Goal: Information Seeking & Learning: Learn about a topic

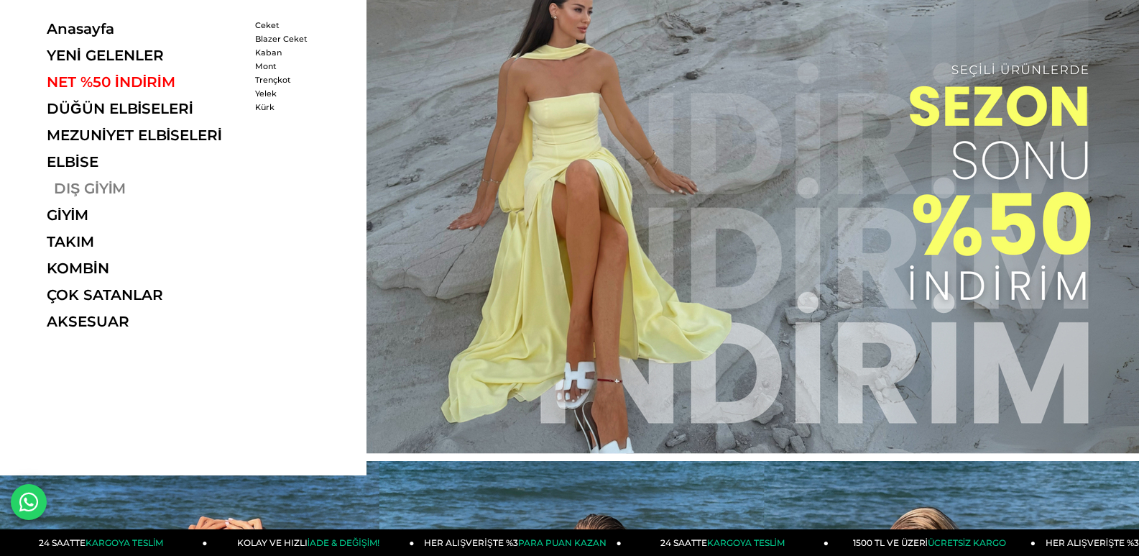
scroll to position [72, 0]
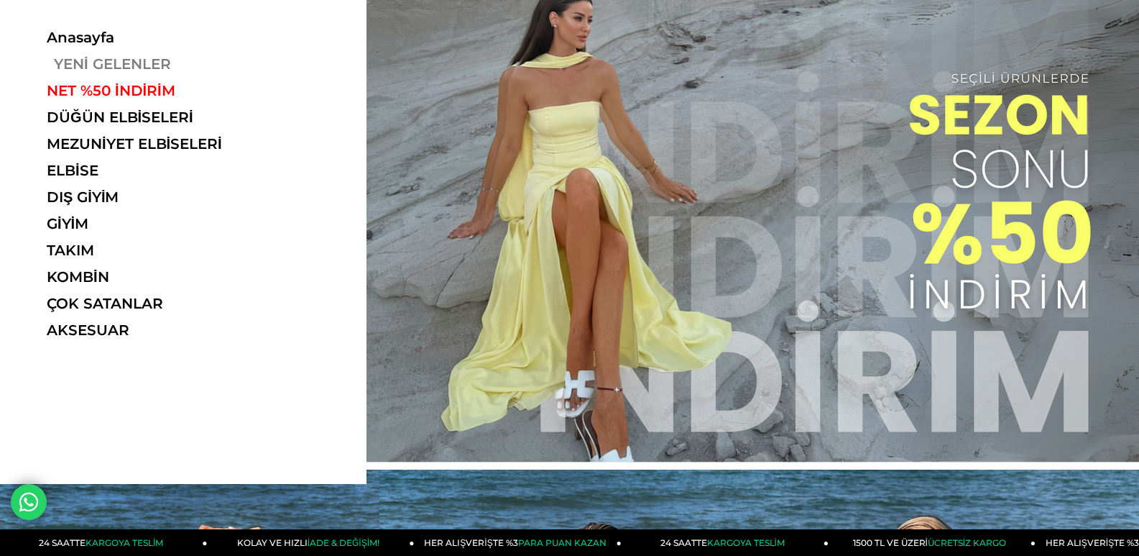
click at [104, 62] on link "YENİ GELENLER" at bounding box center [146, 63] width 198 height 17
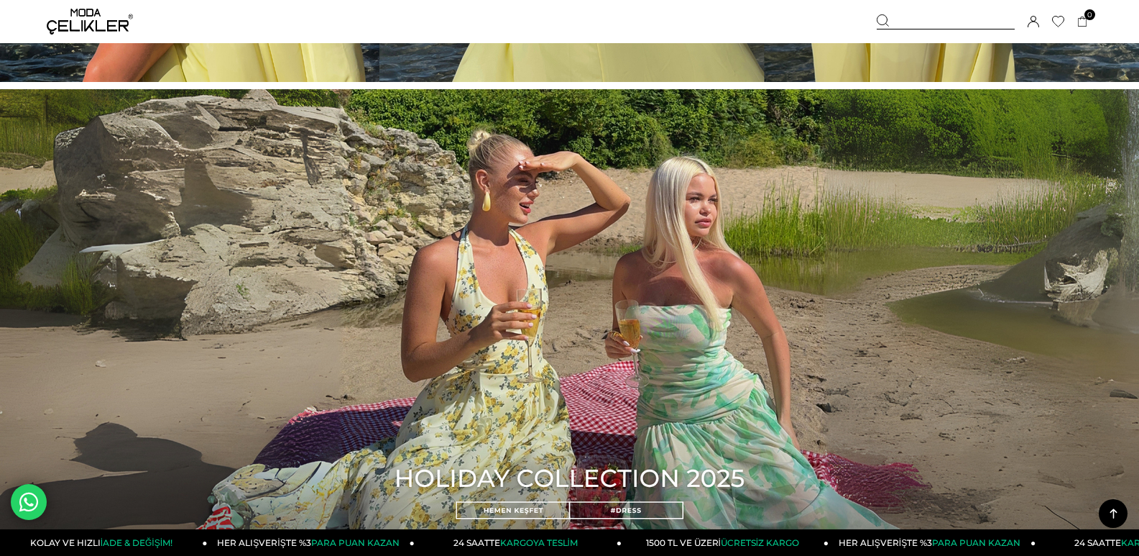
scroll to position [1211, 0]
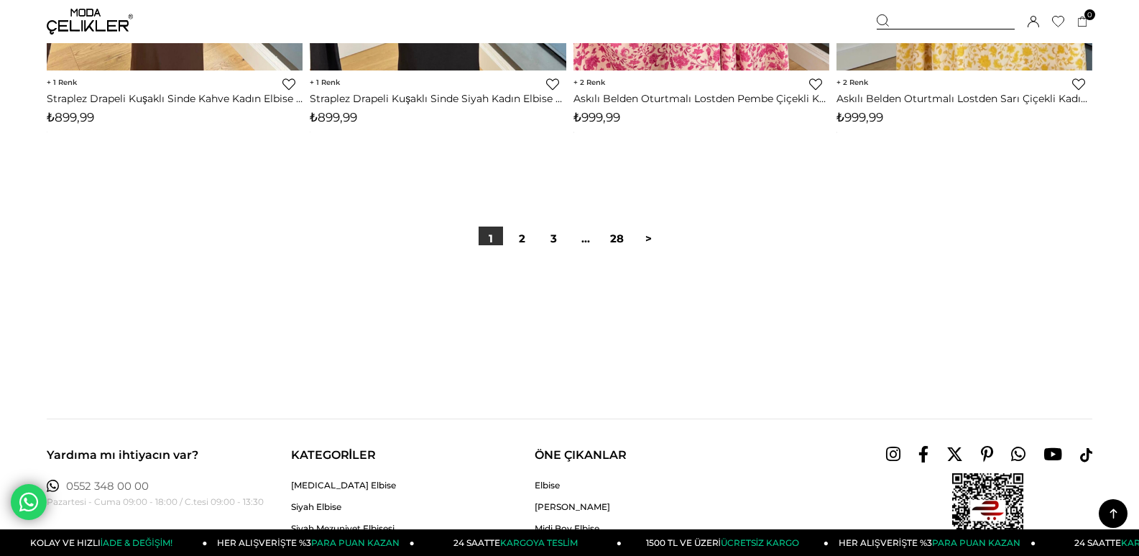
scroll to position [9129, 0]
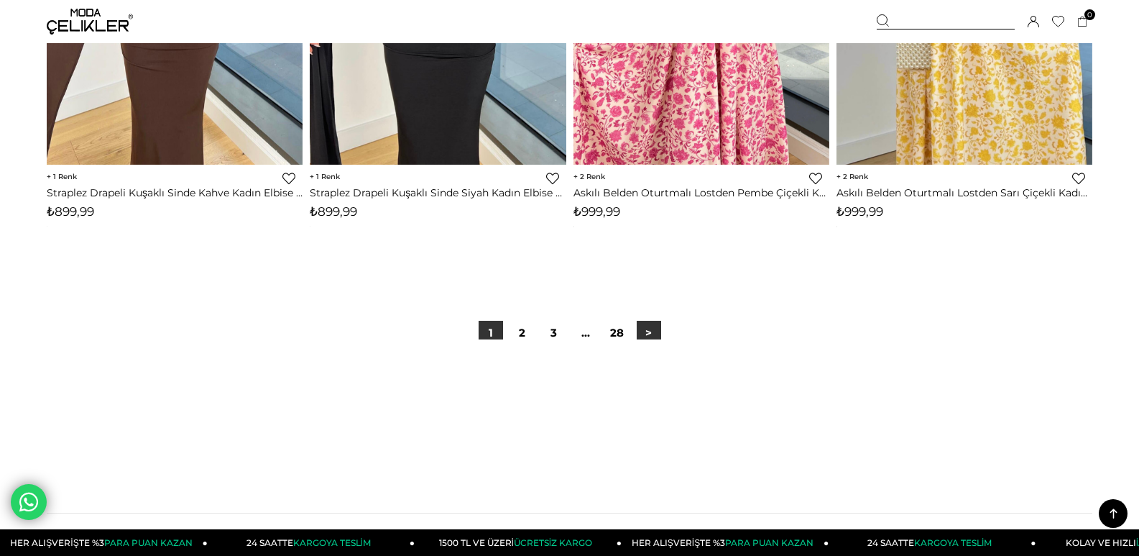
click at [651, 326] on link ">" at bounding box center [649, 333] width 24 height 24
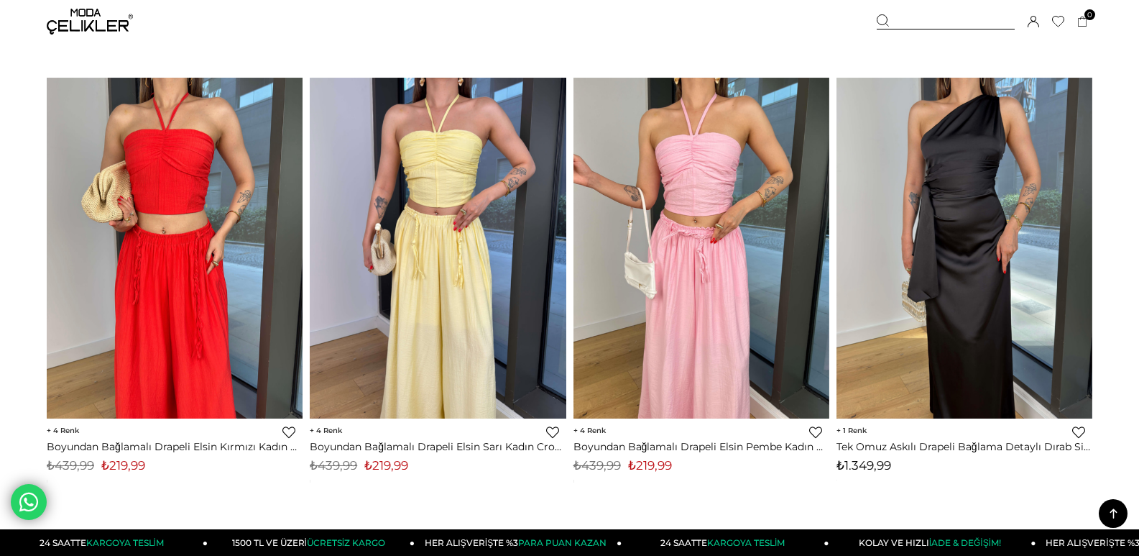
scroll to position [2156, 0]
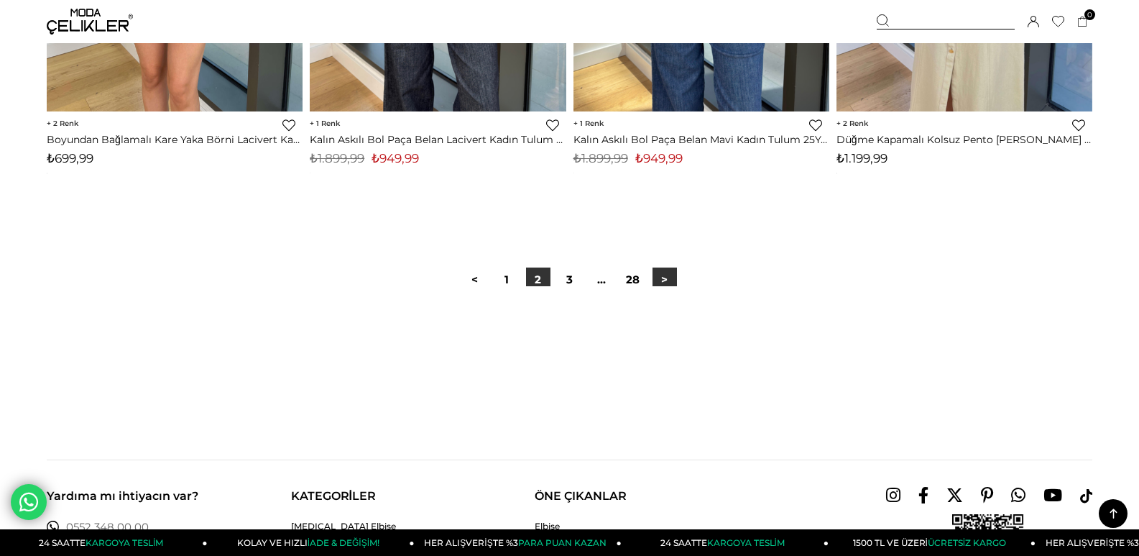
click at [661, 275] on link ">" at bounding box center [665, 279] width 24 height 24
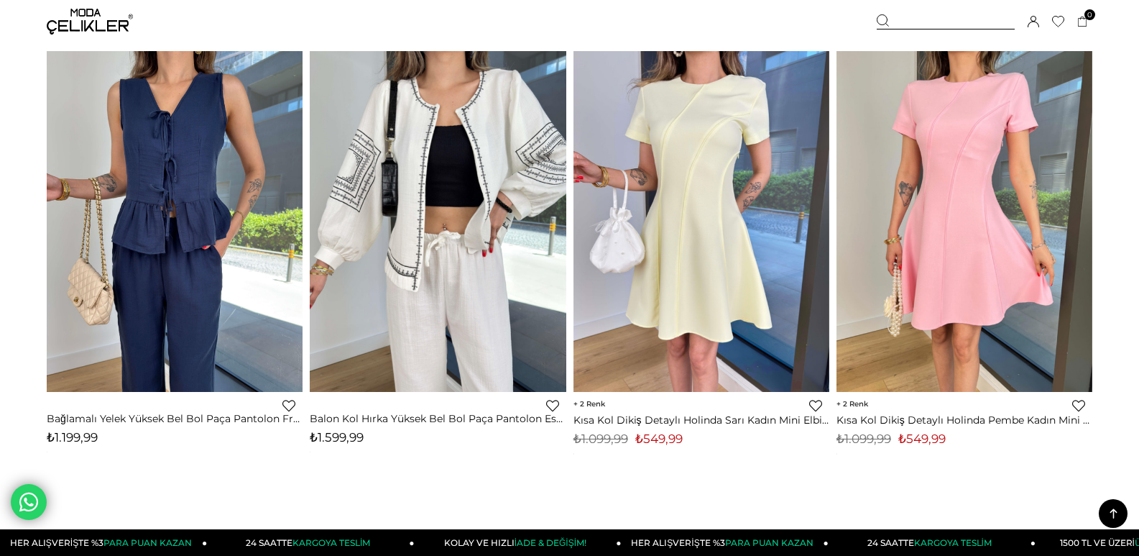
scroll to position [9057, 0]
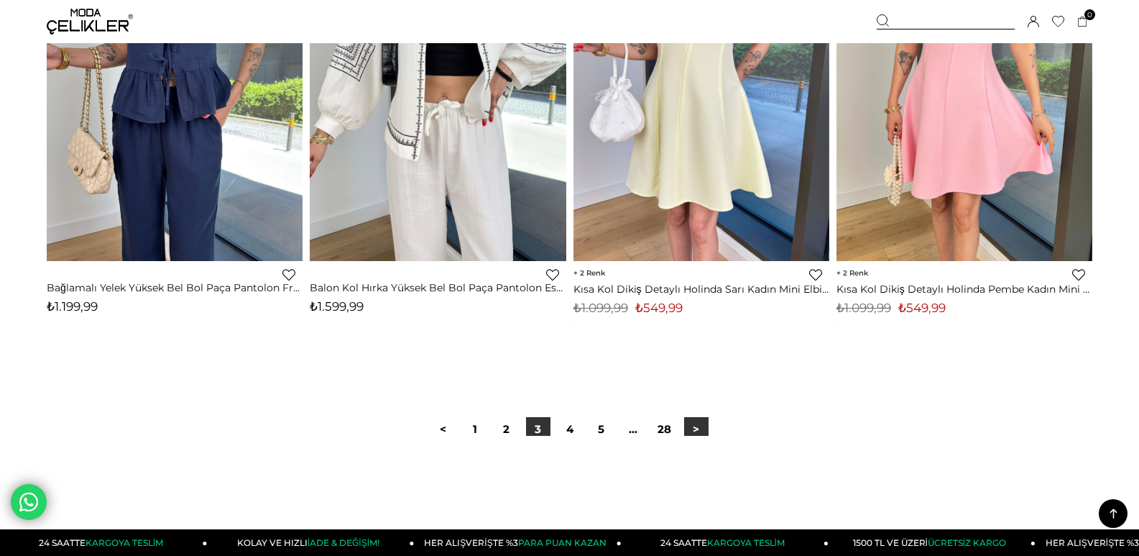
click at [688, 431] on link ">" at bounding box center [696, 429] width 24 height 24
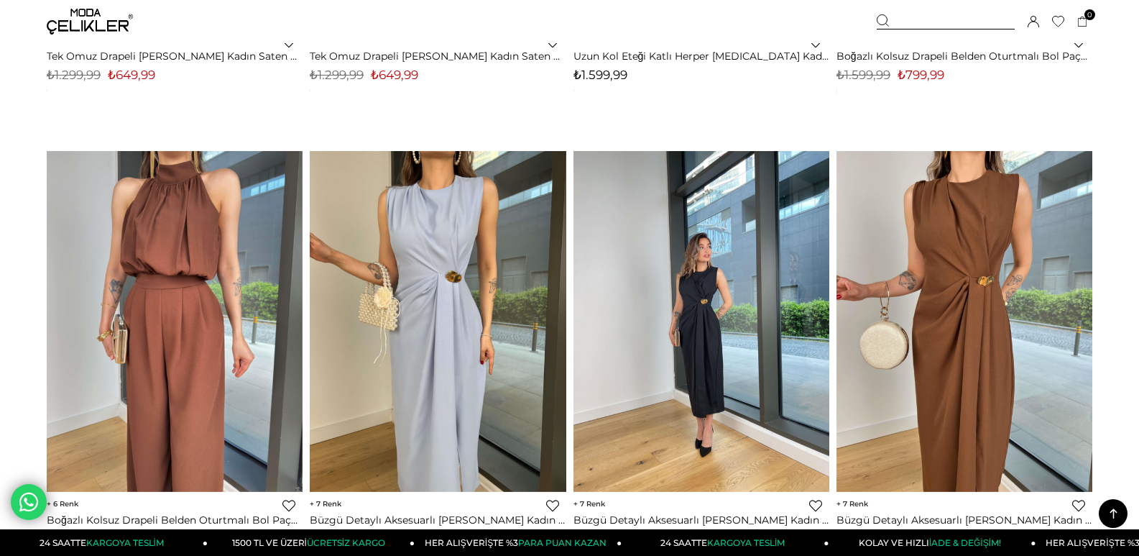
scroll to position [2444, 0]
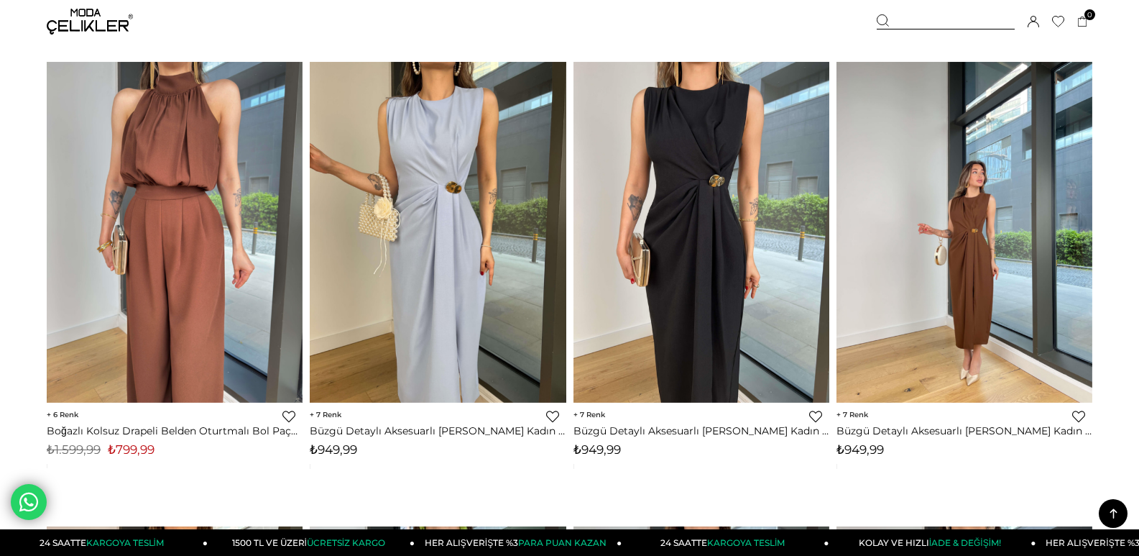
click at [941, 324] on img at bounding box center [965, 232] width 256 height 341
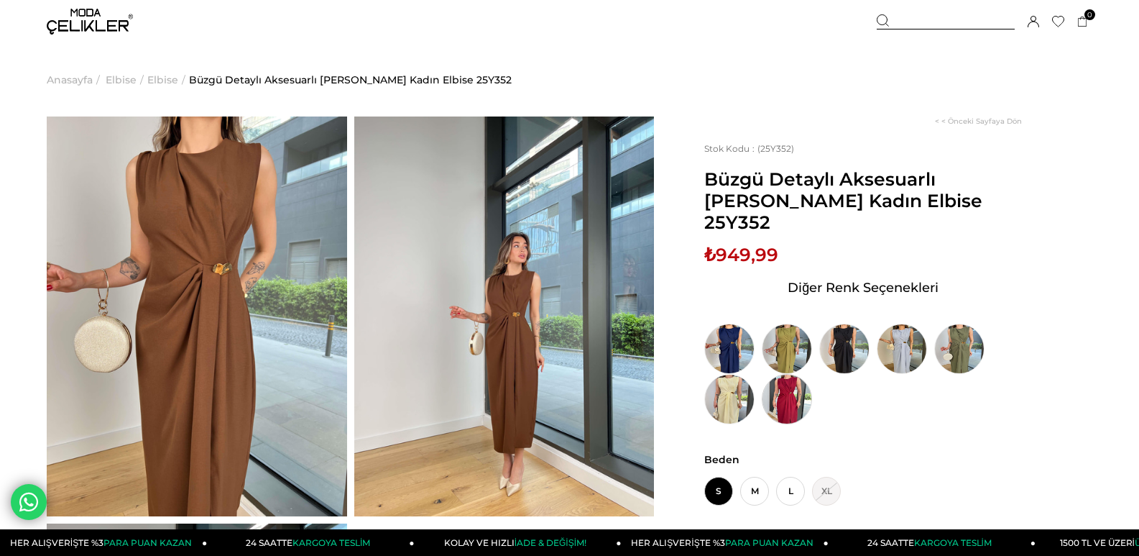
click at [784, 380] on img at bounding box center [787, 399] width 50 height 50
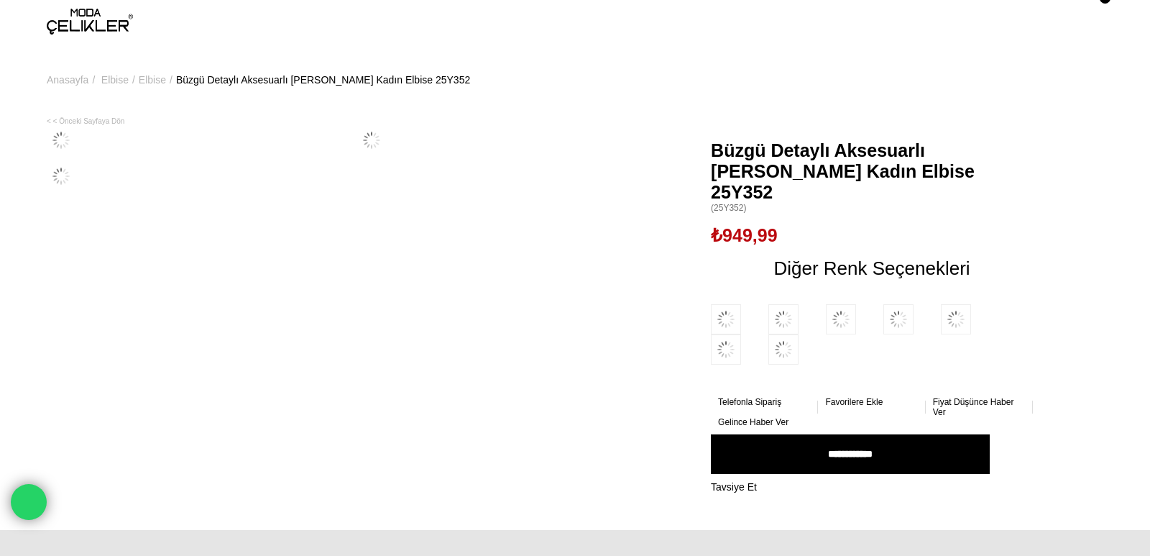
click at [790, 397] on link "Telefonla Sipariş" at bounding box center [764, 402] width 93 height 10
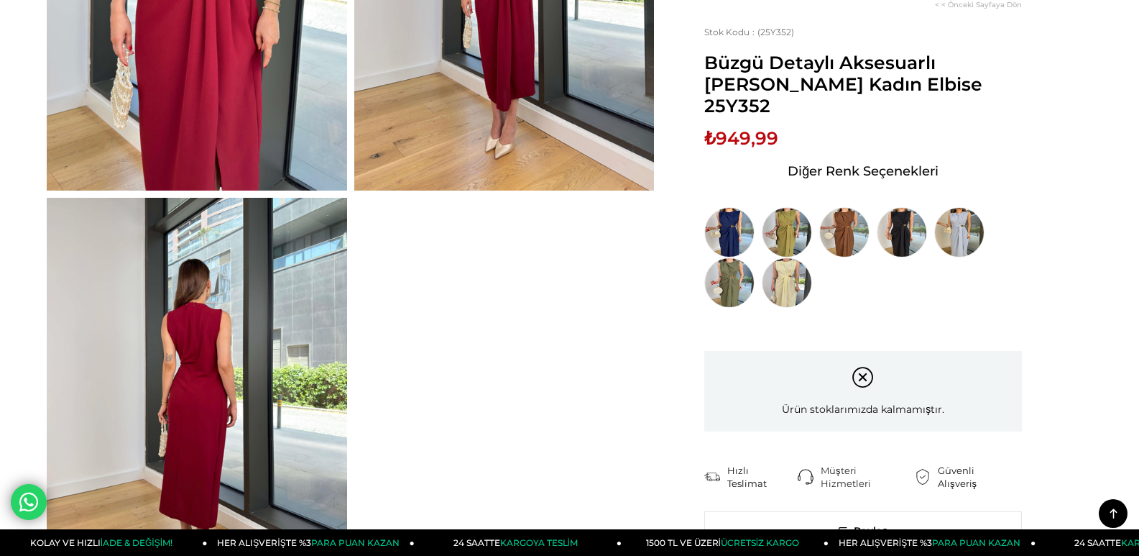
scroll to position [144, 0]
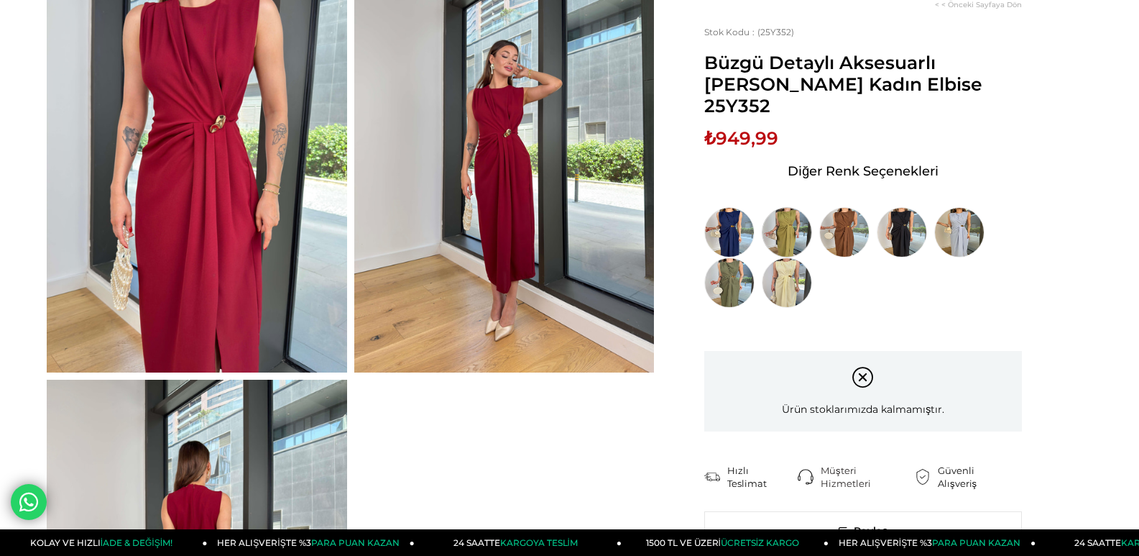
click at [783, 217] on img at bounding box center [787, 232] width 50 height 50
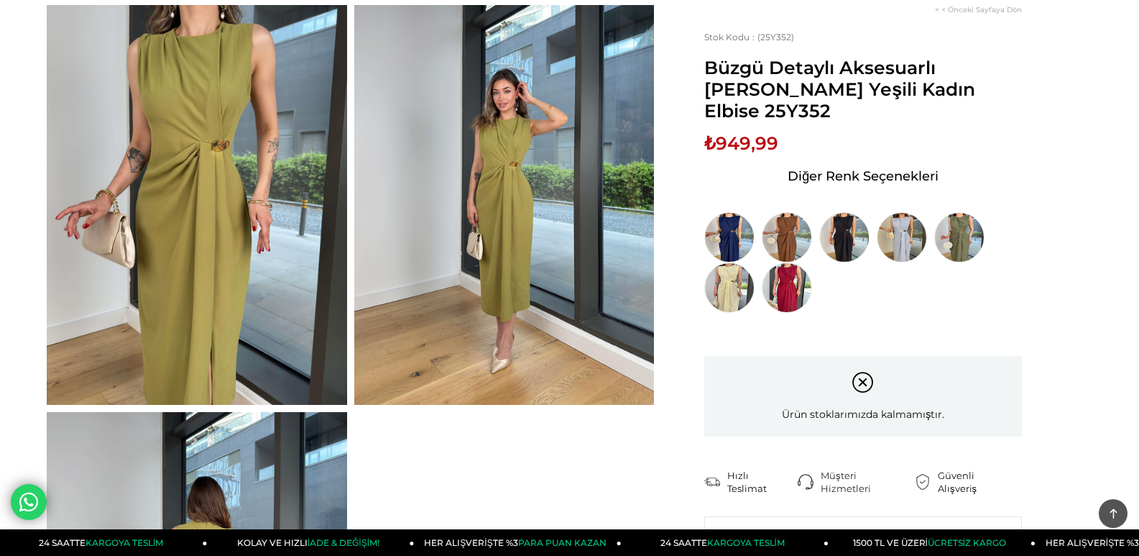
scroll to position [72, 0]
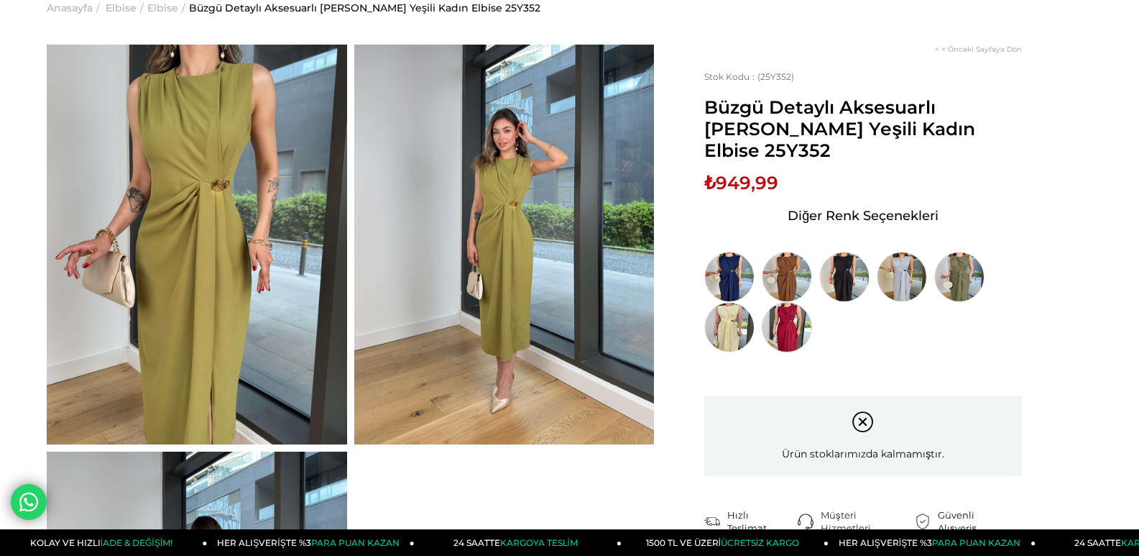
click at [790, 308] on img at bounding box center [787, 327] width 50 height 50
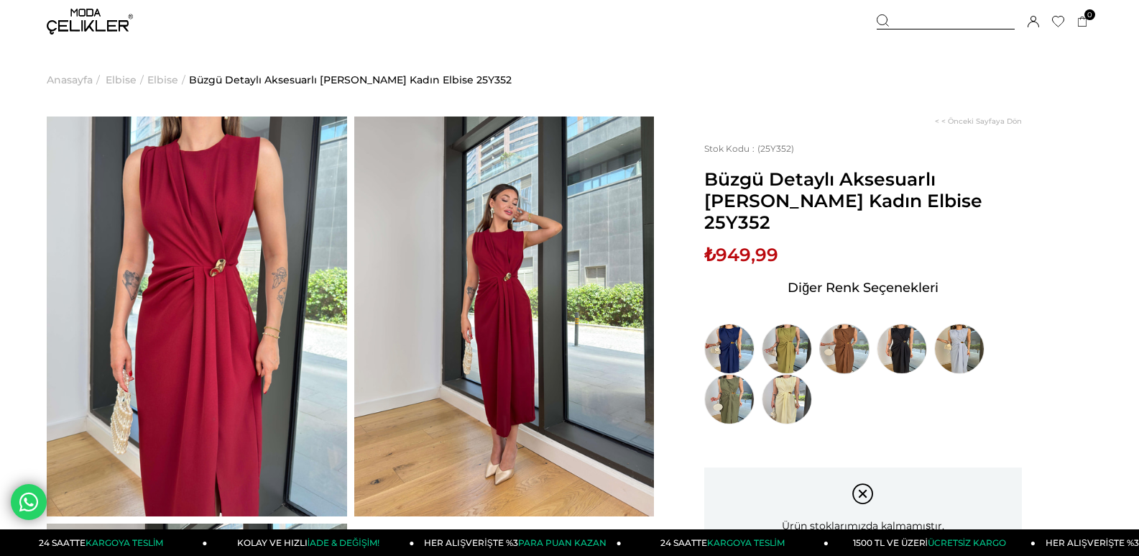
click at [838, 326] on img at bounding box center [844, 348] width 50 height 50
